Goal: Task Accomplishment & Management: Use online tool/utility

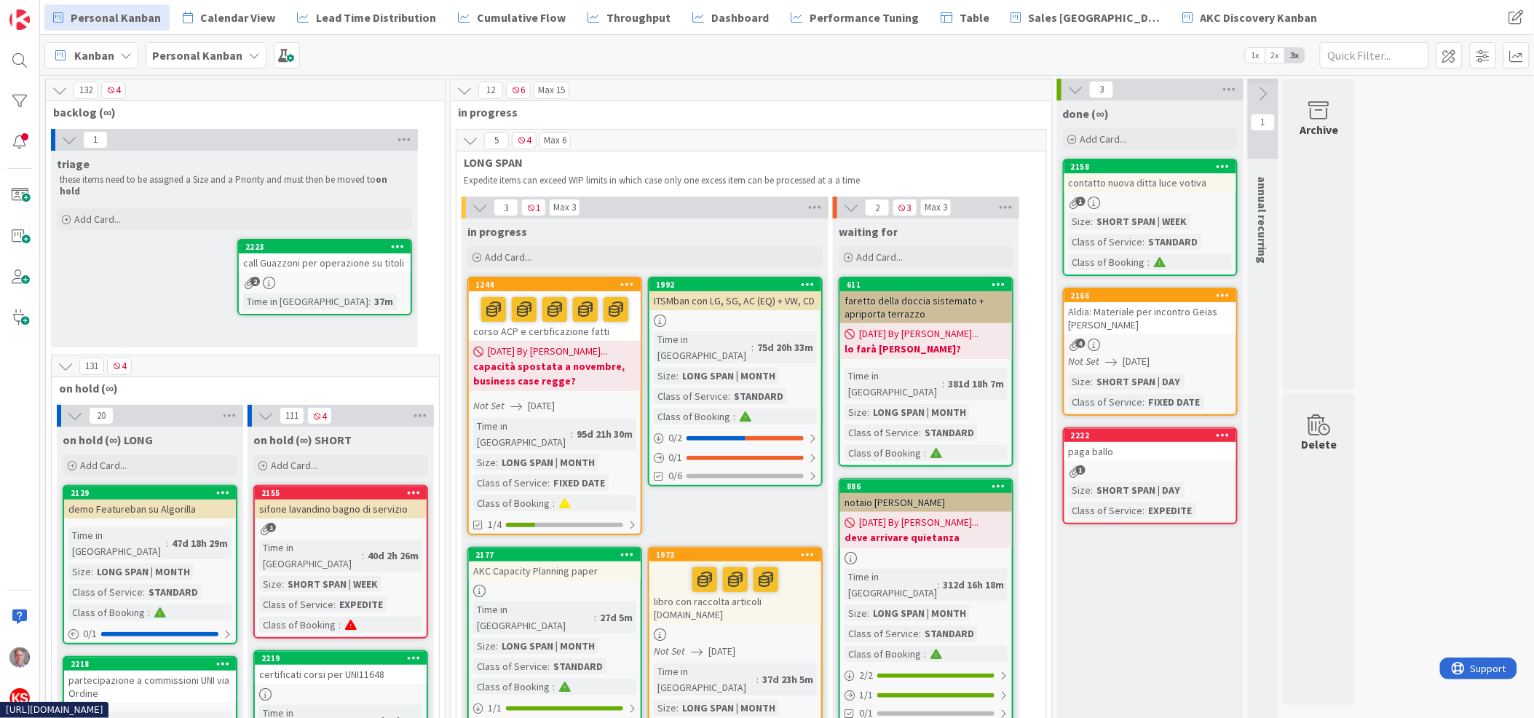
click at [662, 564] on div at bounding box center [735, 579] width 163 height 31
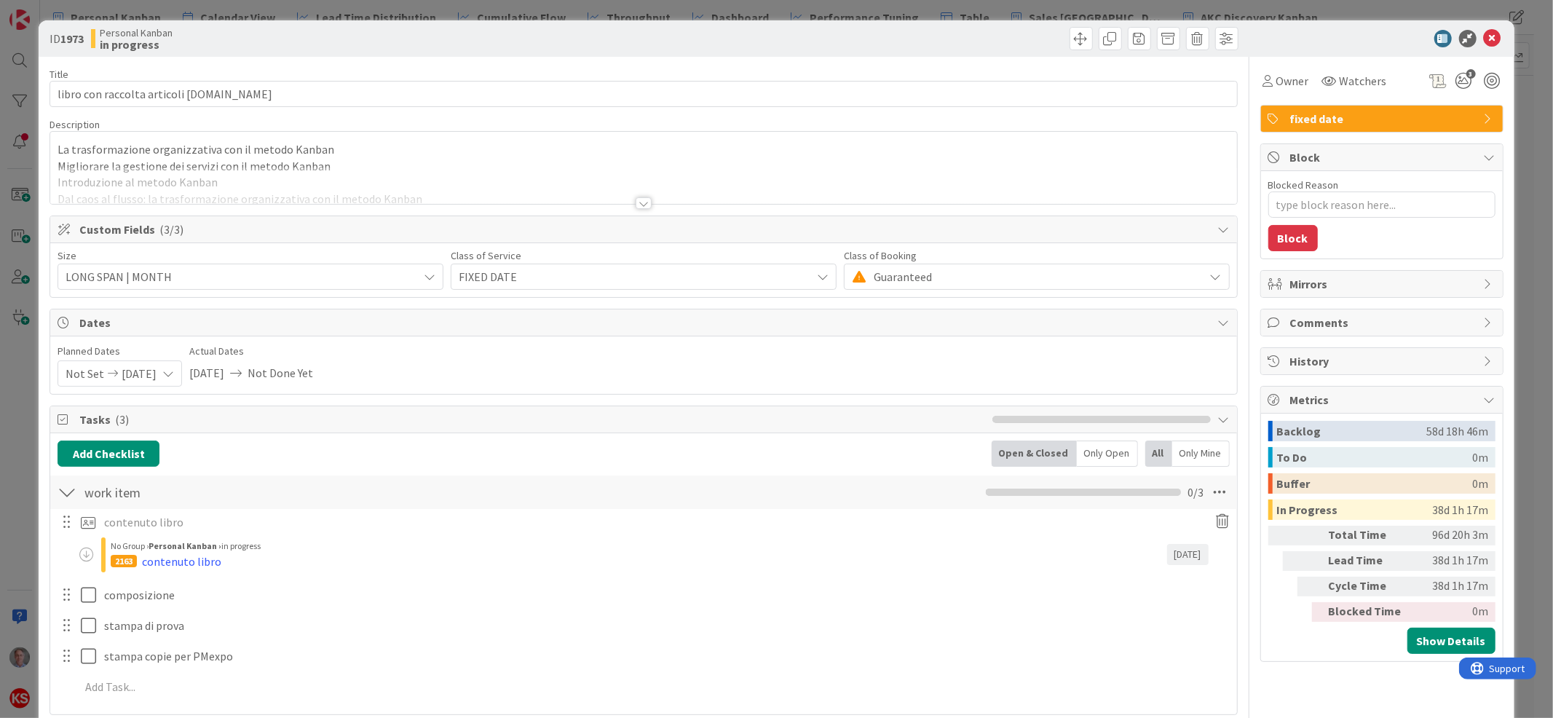
click at [636, 202] on div at bounding box center [644, 203] width 16 height 12
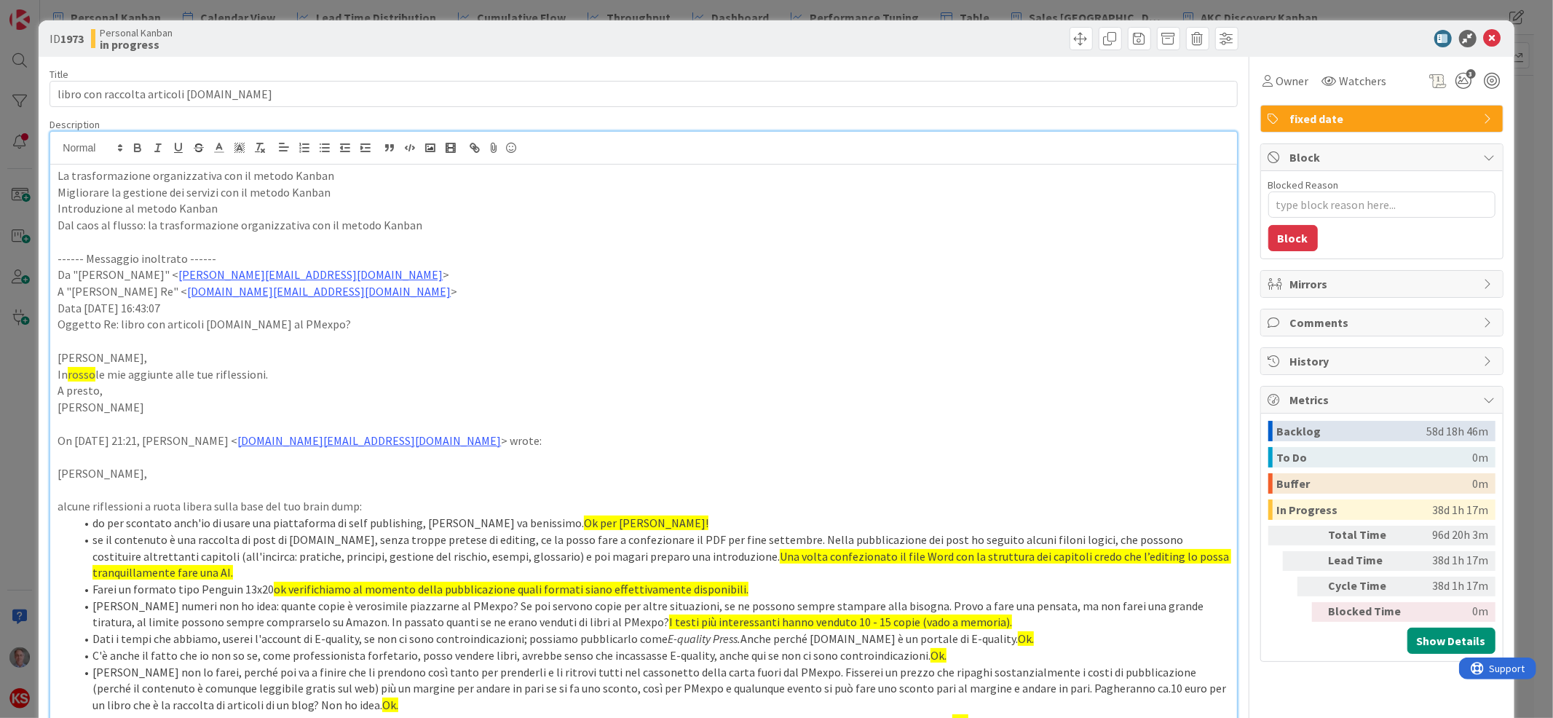
click at [275, 47] on div "Personal Kanban in progress" at bounding box center [365, 38] width 549 height 23
drag, startPoint x: 410, startPoint y: 223, endPoint x: 57, endPoint y: 217, distance: 353.2
click at [58, 217] on p "Dal caos al flusso: la trasformazione organizzativa con il metodo Kanban" at bounding box center [644, 225] width 1172 height 17
copy p "Dal caos al flusso: la trasformazione organizzativa con il metodo Kanban"
click at [1484, 39] on icon at bounding box center [1492, 38] width 17 height 17
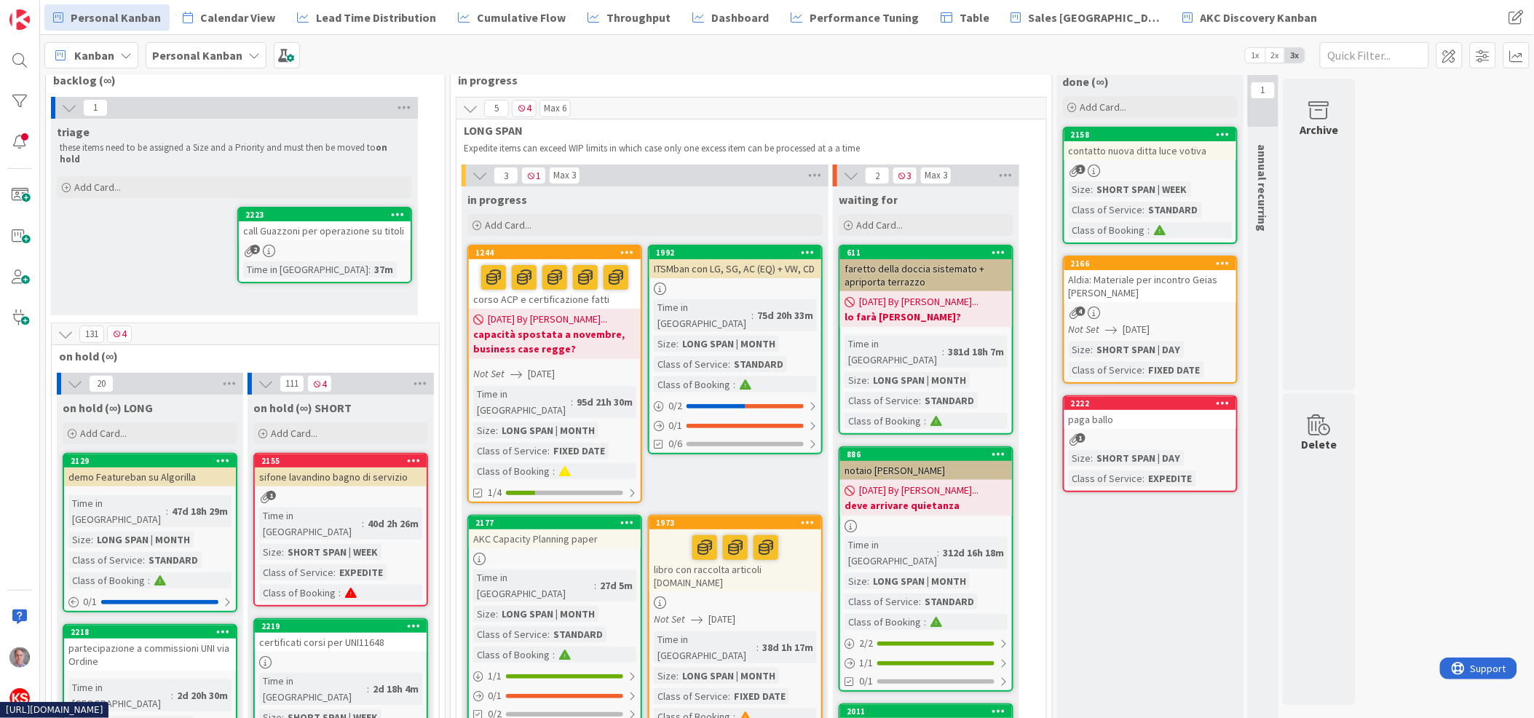
click at [369, 223] on div "call Guazzoni per operazione su titoli" at bounding box center [325, 230] width 172 height 19
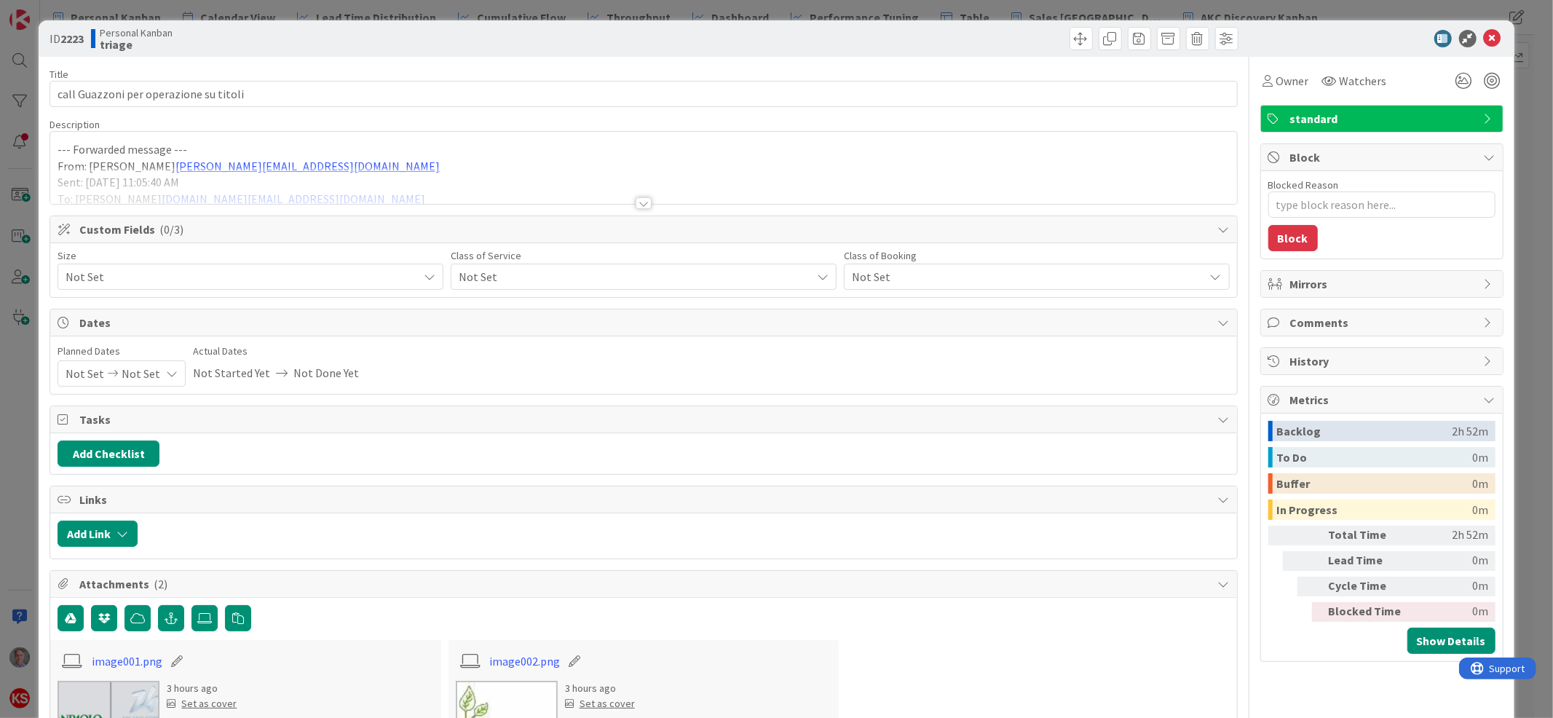
click at [502, 279] on span "Not Set" at bounding box center [631, 276] width 345 height 20
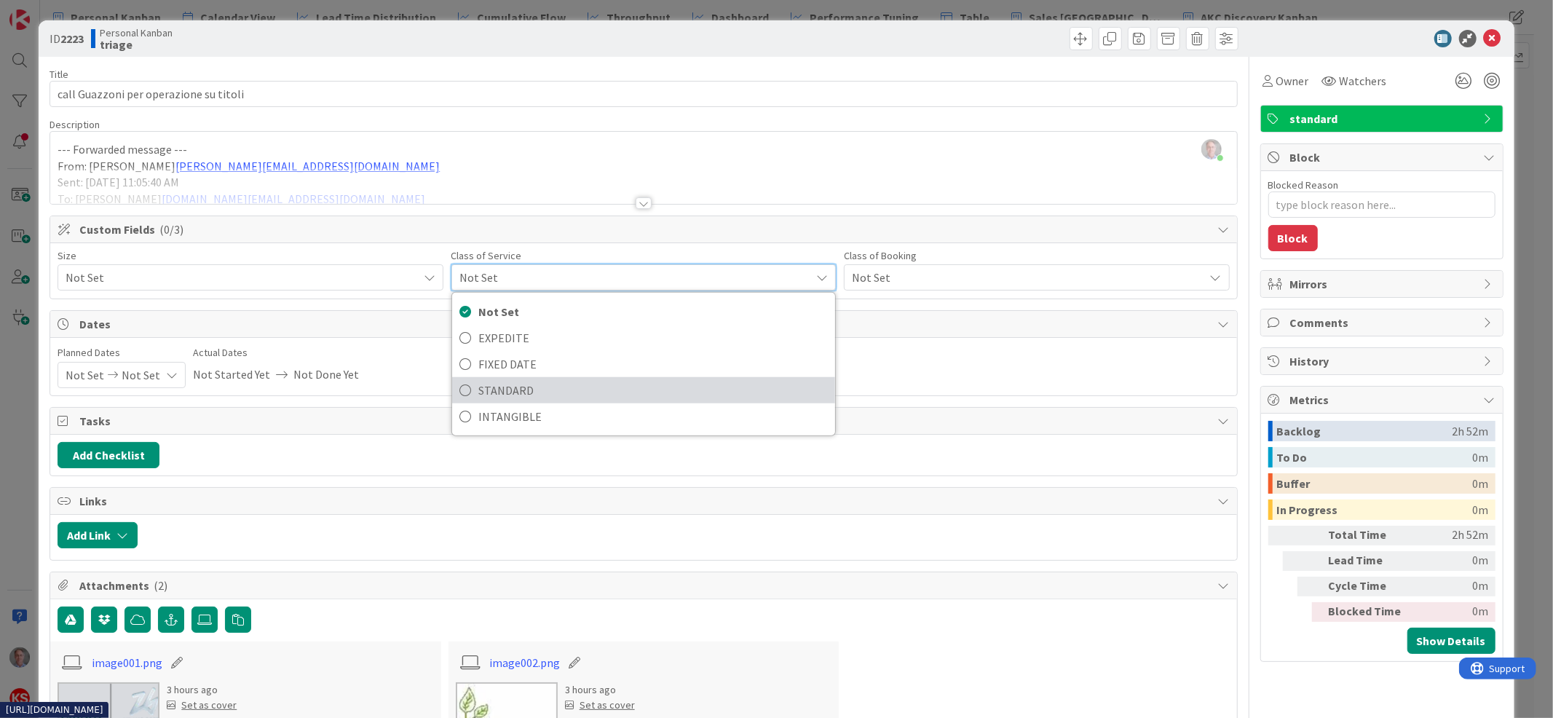
click at [523, 383] on span "STANDARD" at bounding box center [653, 390] width 350 height 22
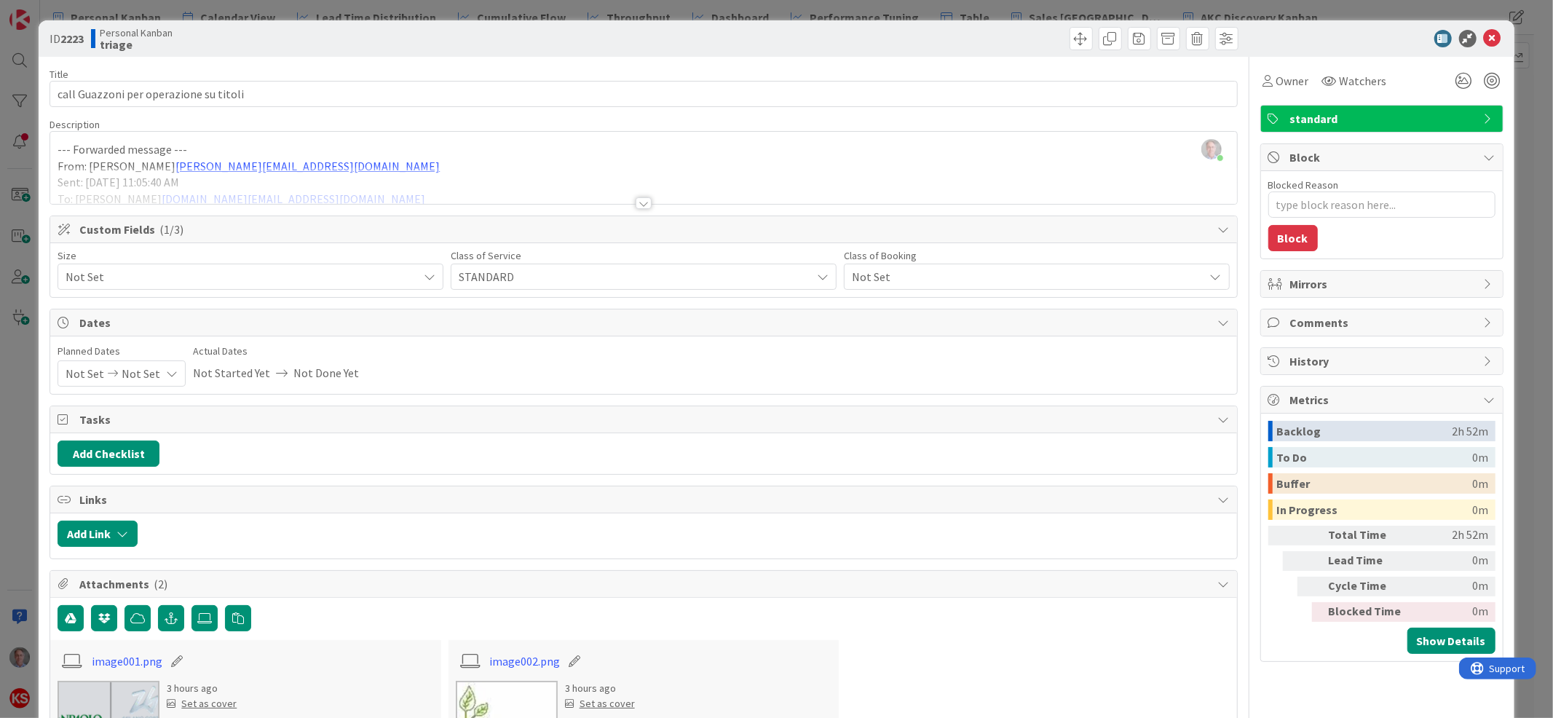
click at [352, 280] on span "Not Set" at bounding box center [238, 276] width 345 height 20
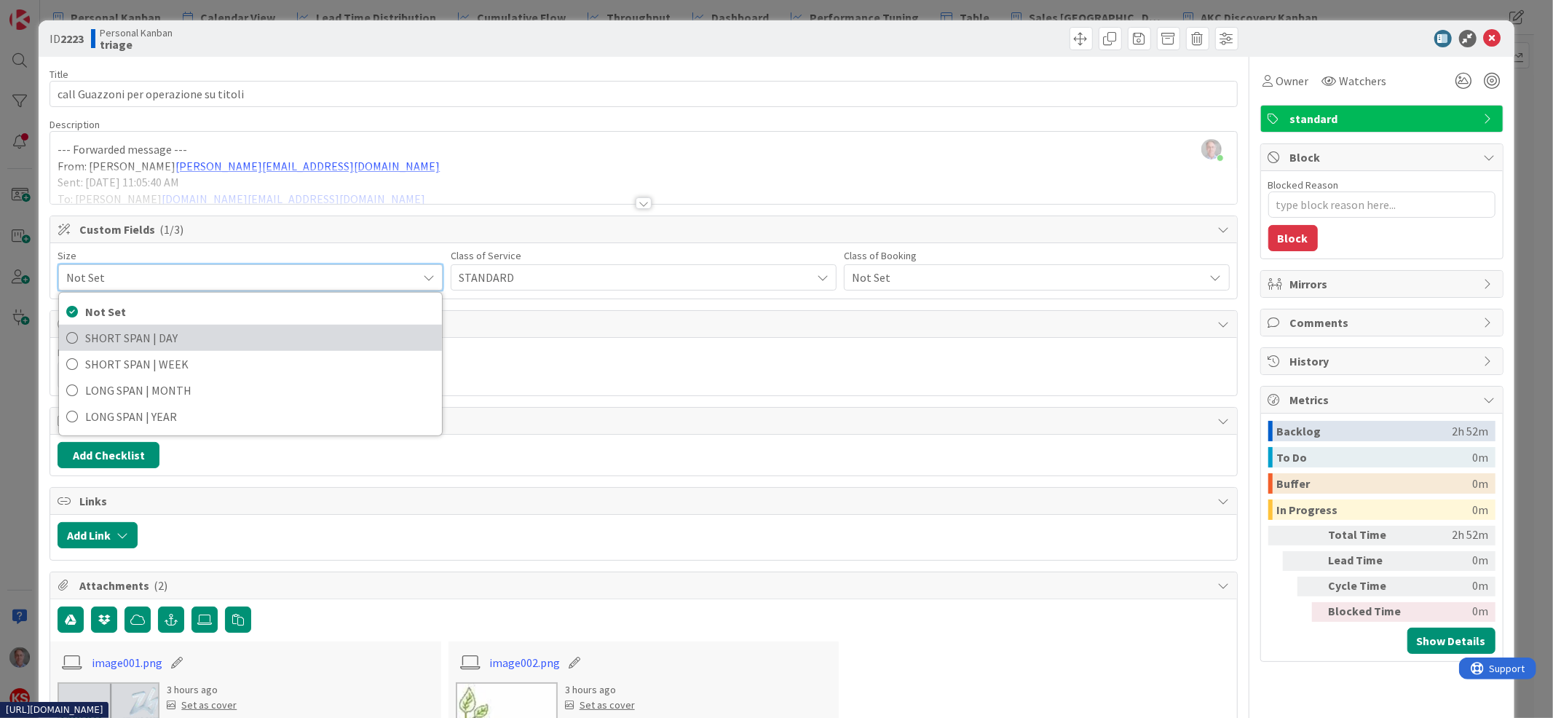
click at [317, 333] on span "SHORT SPAN | DAY" at bounding box center [260, 338] width 350 height 22
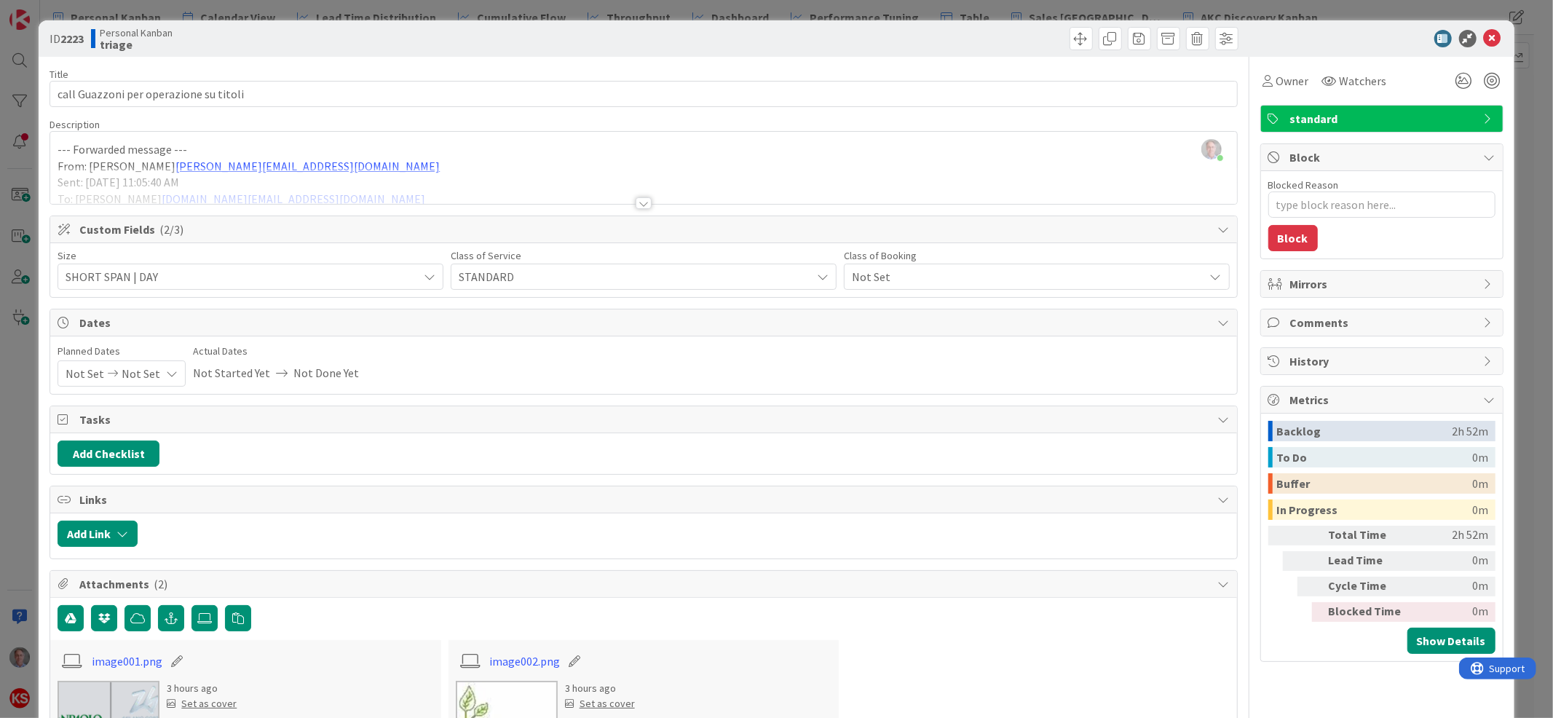
click at [873, 274] on span "Not Set" at bounding box center [1024, 276] width 345 height 20
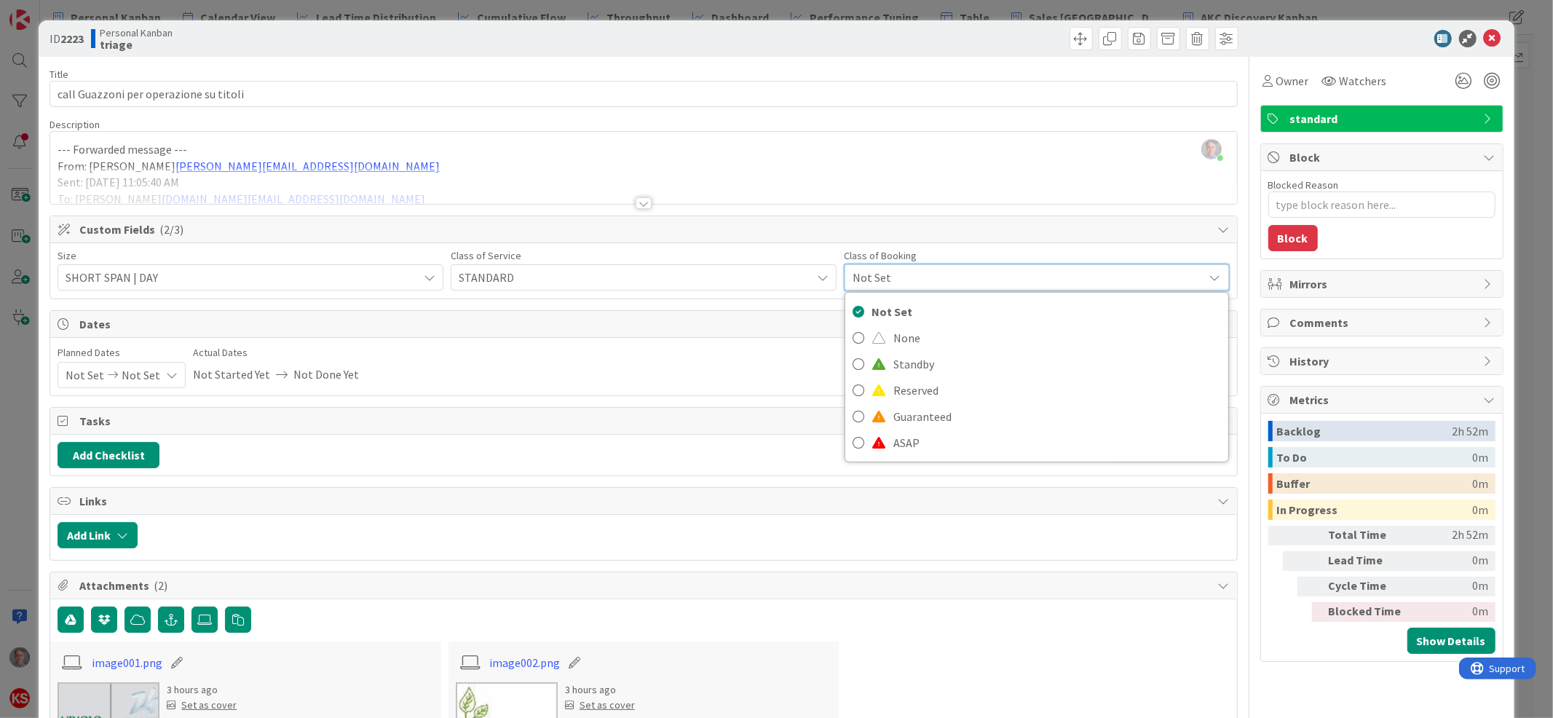
click at [873, 274] on span "Not Set" at bounding box center [1025, 277] width 344 height 20
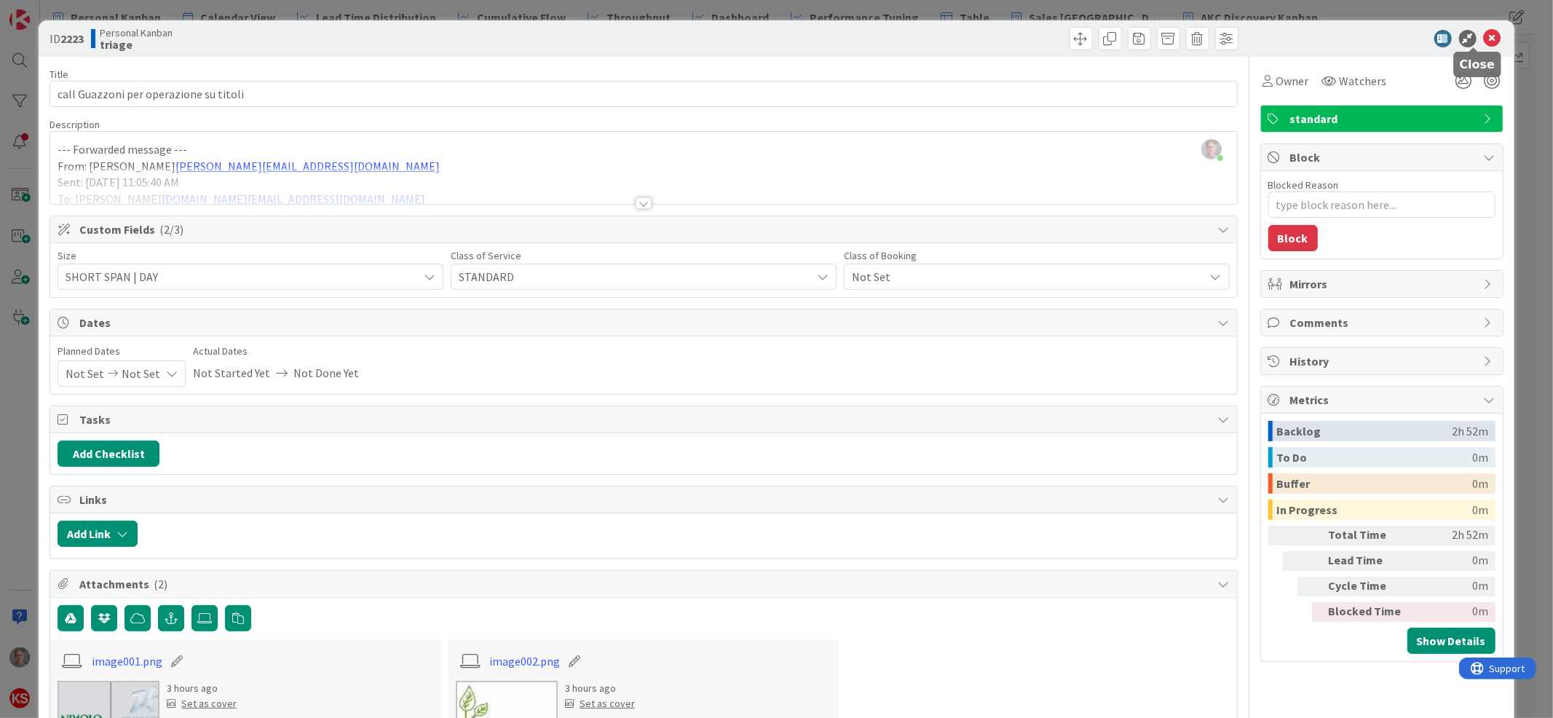
click at [1484, 39] on icon at bounding box center [1492, 38] width 17 height 17
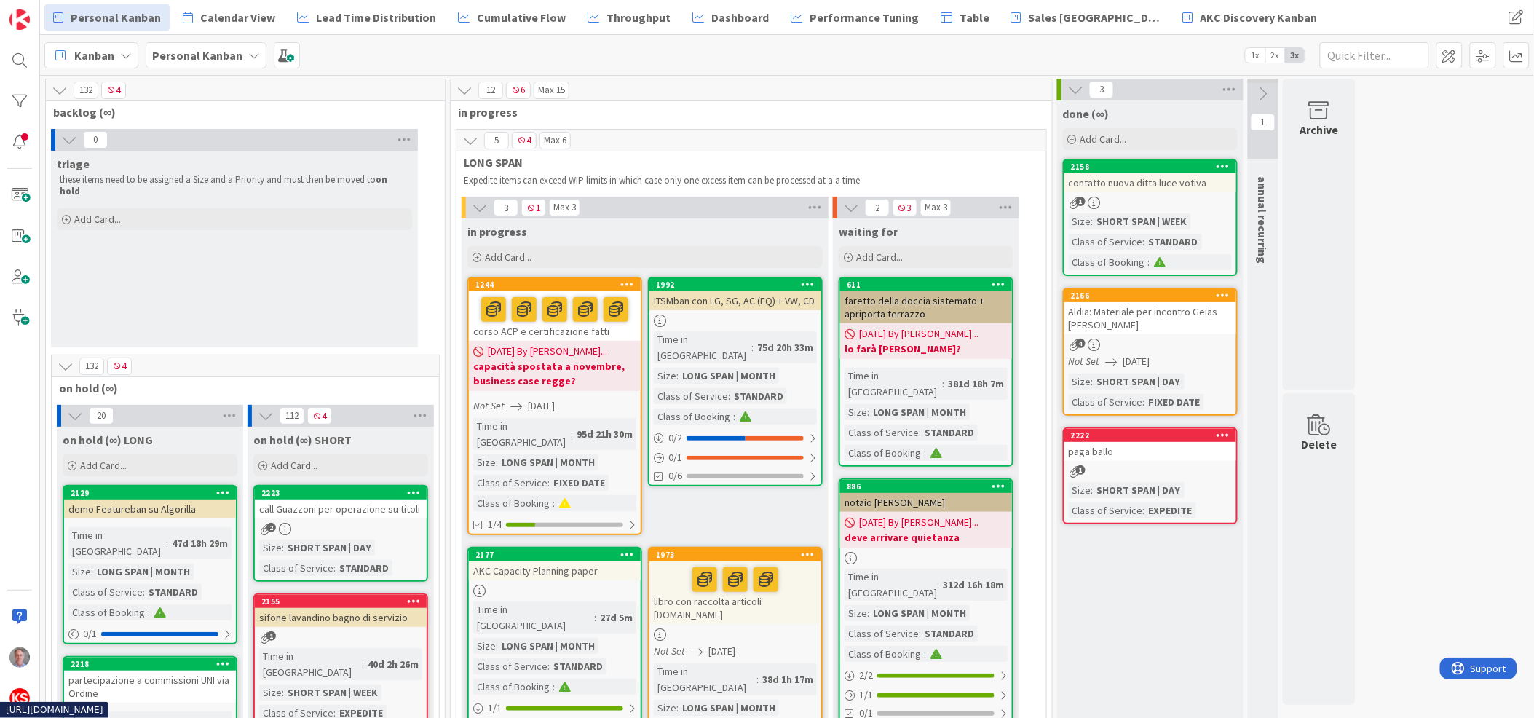
click at [660, 564] on div at bounding box center [735, 579] width 163 height 31
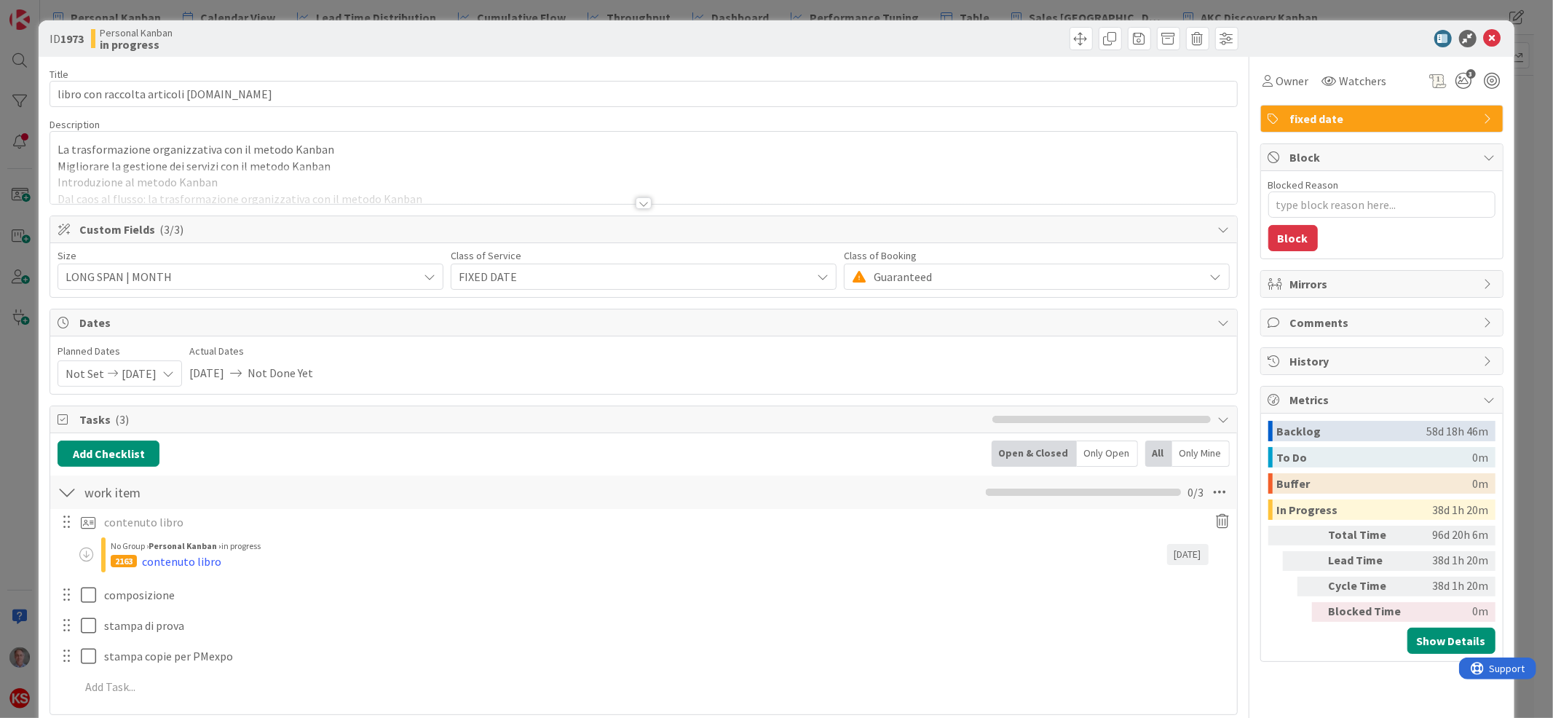
type textarea "x"
click at [636, 198] on div at bounding box center [644, 203] width 16 height 12
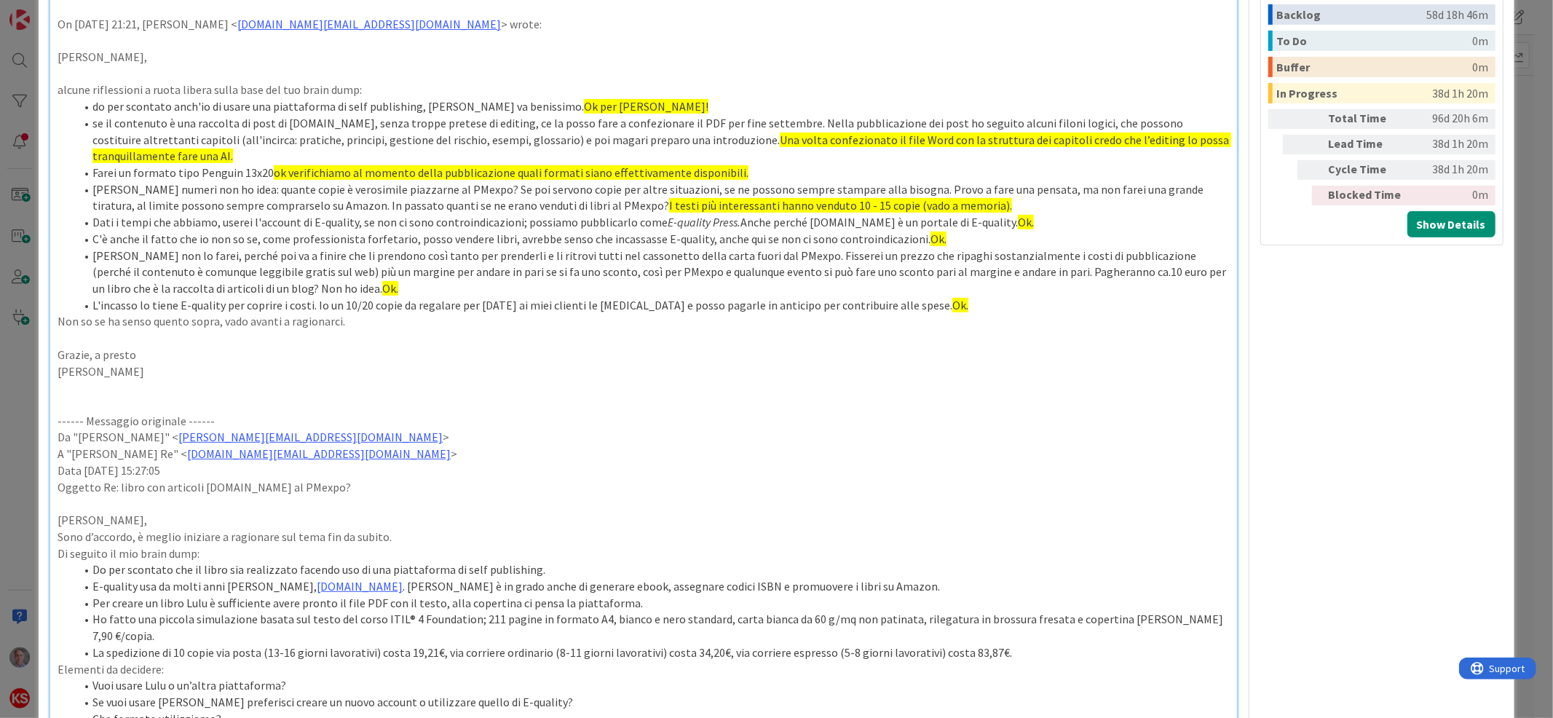
scroll to position [356, 0]
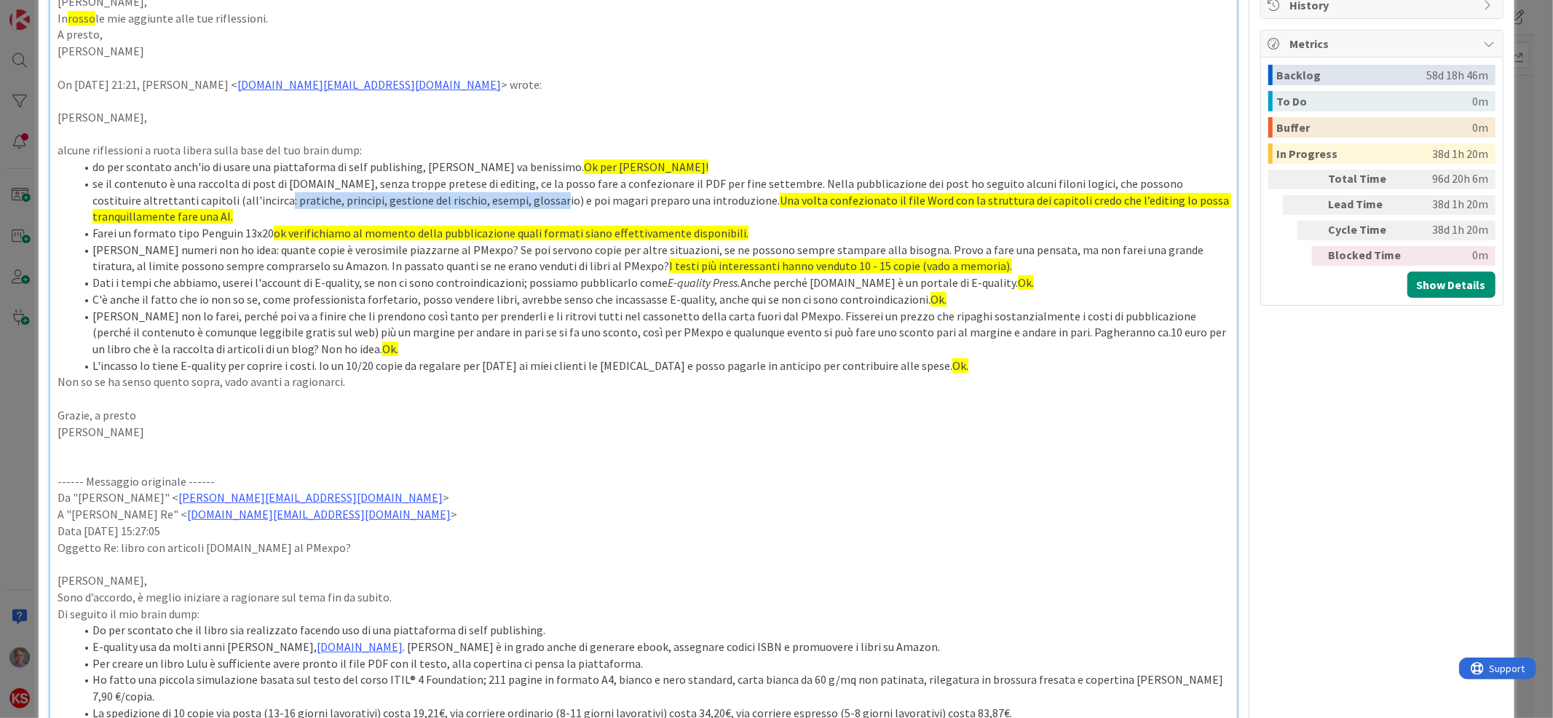
drag, startPoint x: 237, startPoint y: 196, endPoint x: 511, endPoint y: 197, distance: 274.5
click at [511, 197] on li "se il contenuto è una raccolta di post di [DOMAIN_NAME], senza troppe pretese d…" at bounding box center [652, 200] width 1154 height 50
copy li "pratiche, principi, gestione del rischio, esempi, glossario"
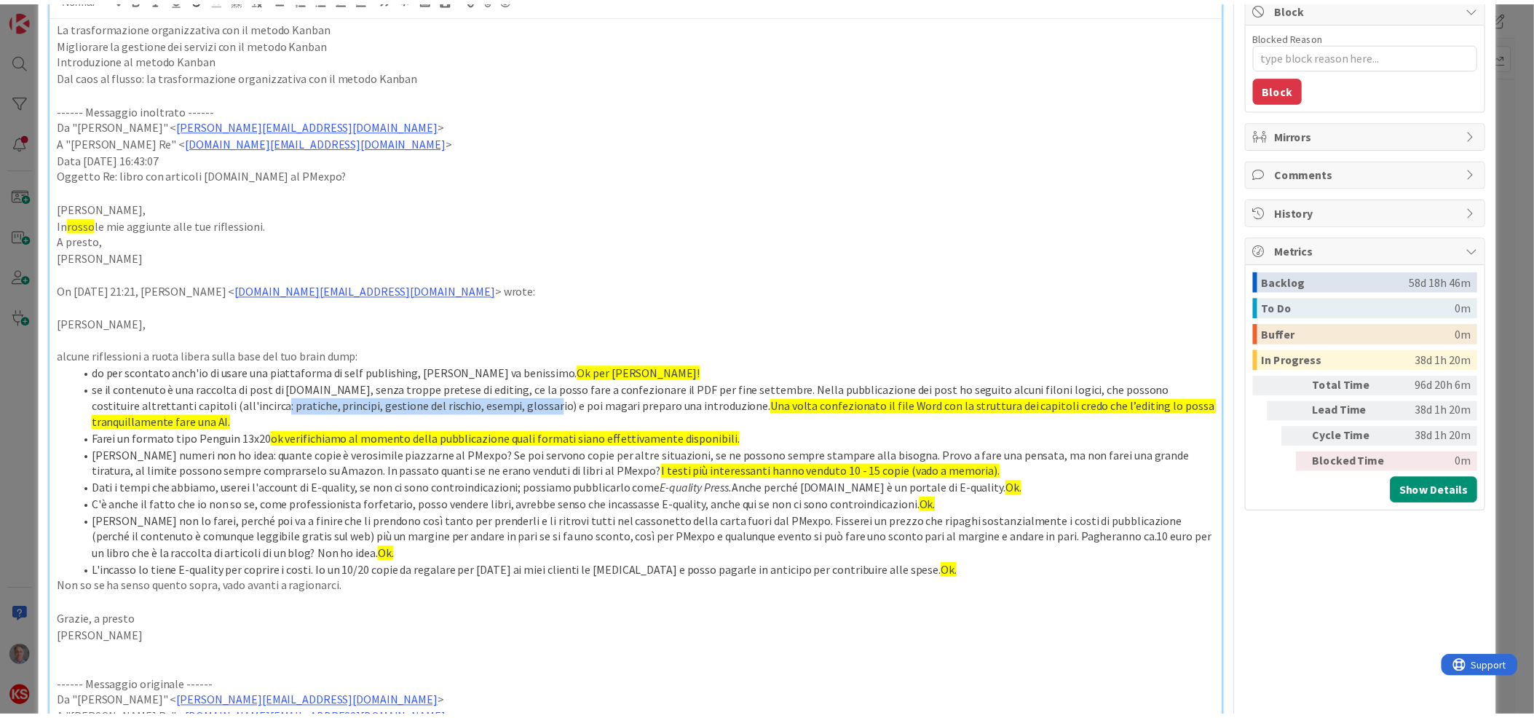
scroll to position [0, 0]
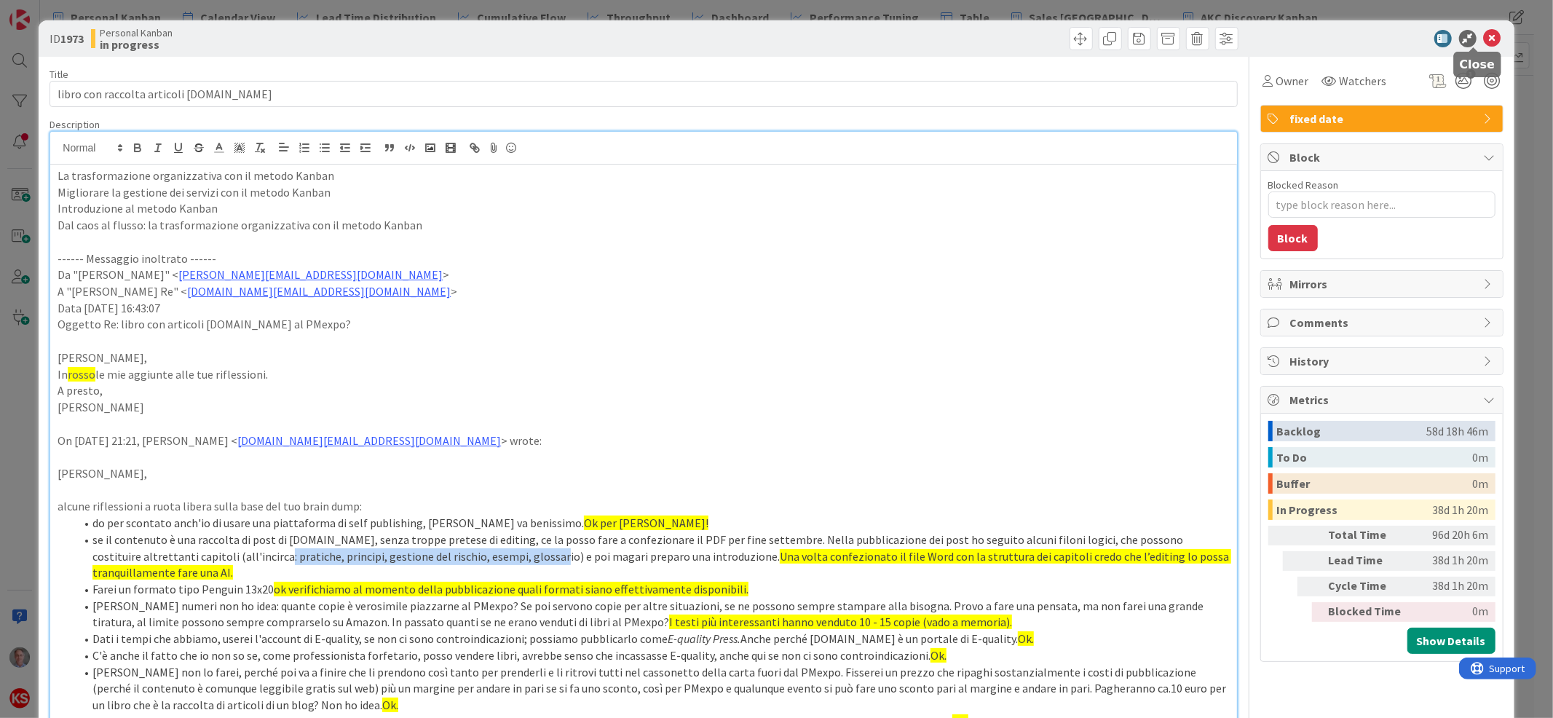
click at [1484, 39] on icon at bounding box center [1492, 38] width 17 height 17
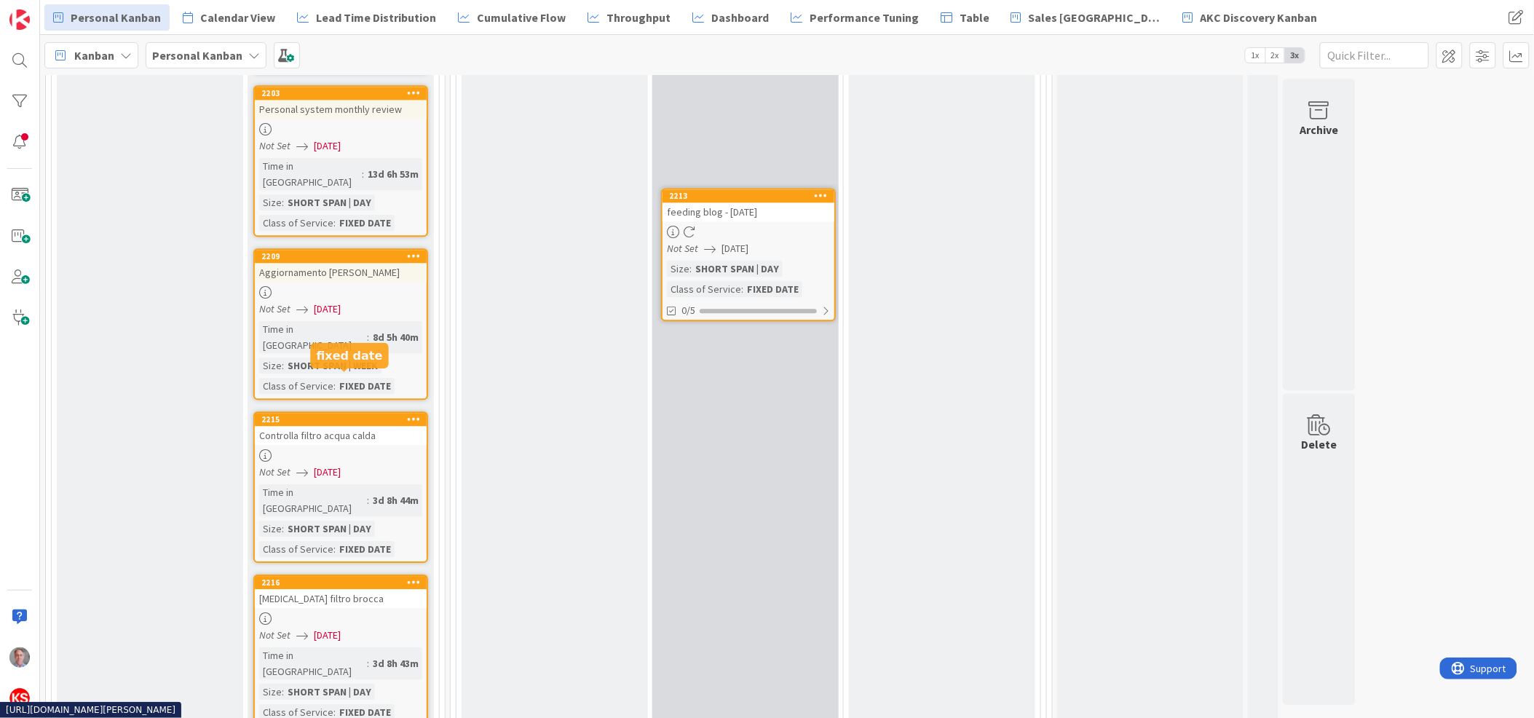
scroll to position [3208, 0]
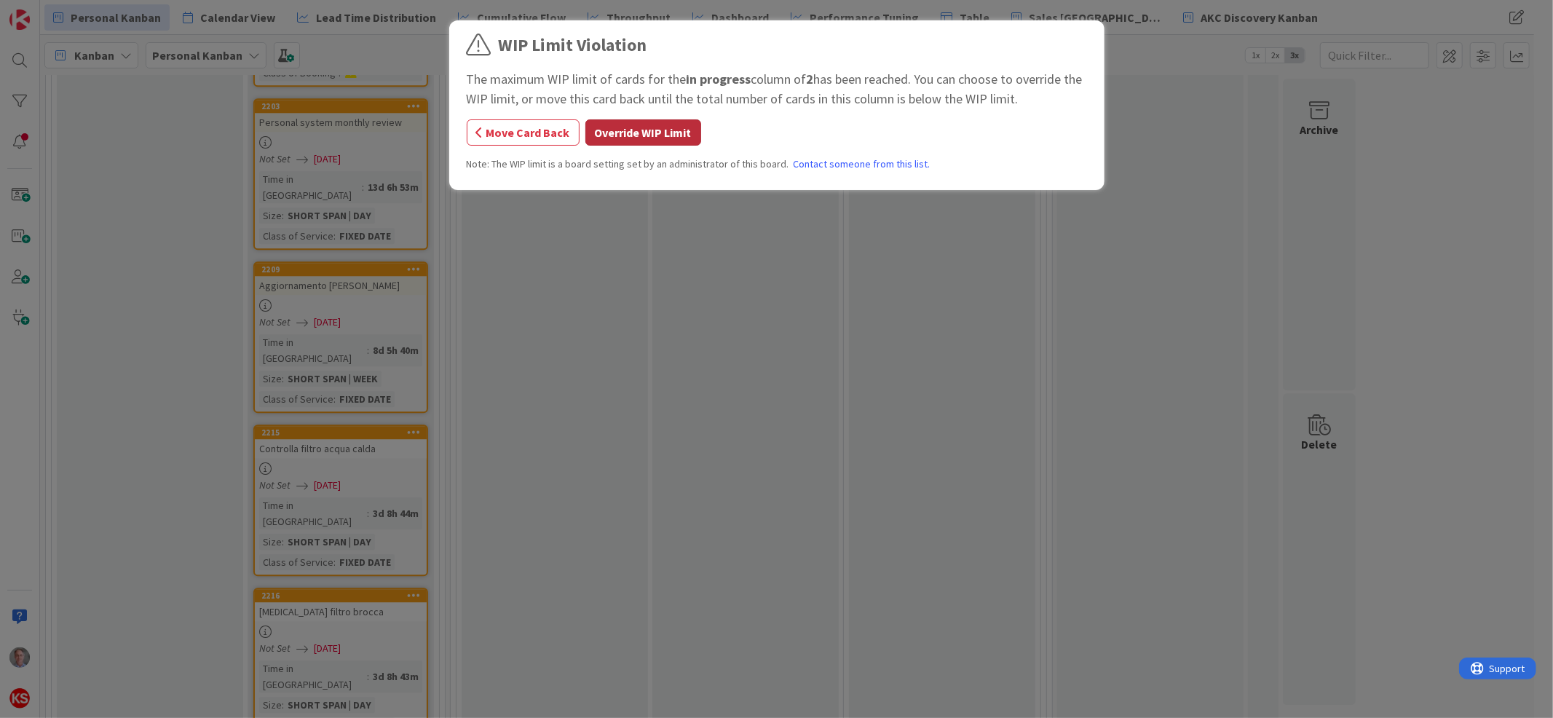
click at [641, 138] on button "Override WIP Limit" at bounding box center [643, 132] width 116 height 26
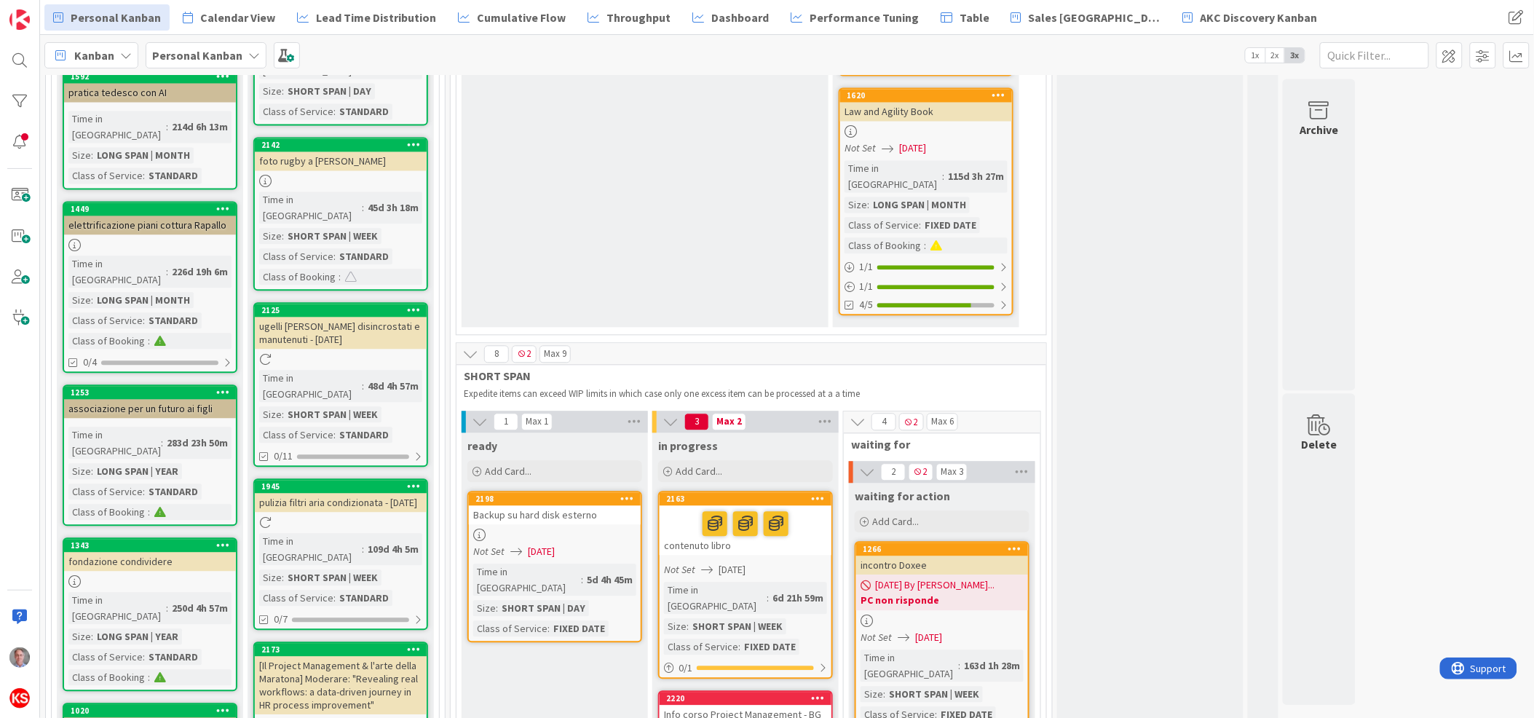
scroll to position [1118, 0]
